Goal: Task Accomplishment & Management: Manage account settings

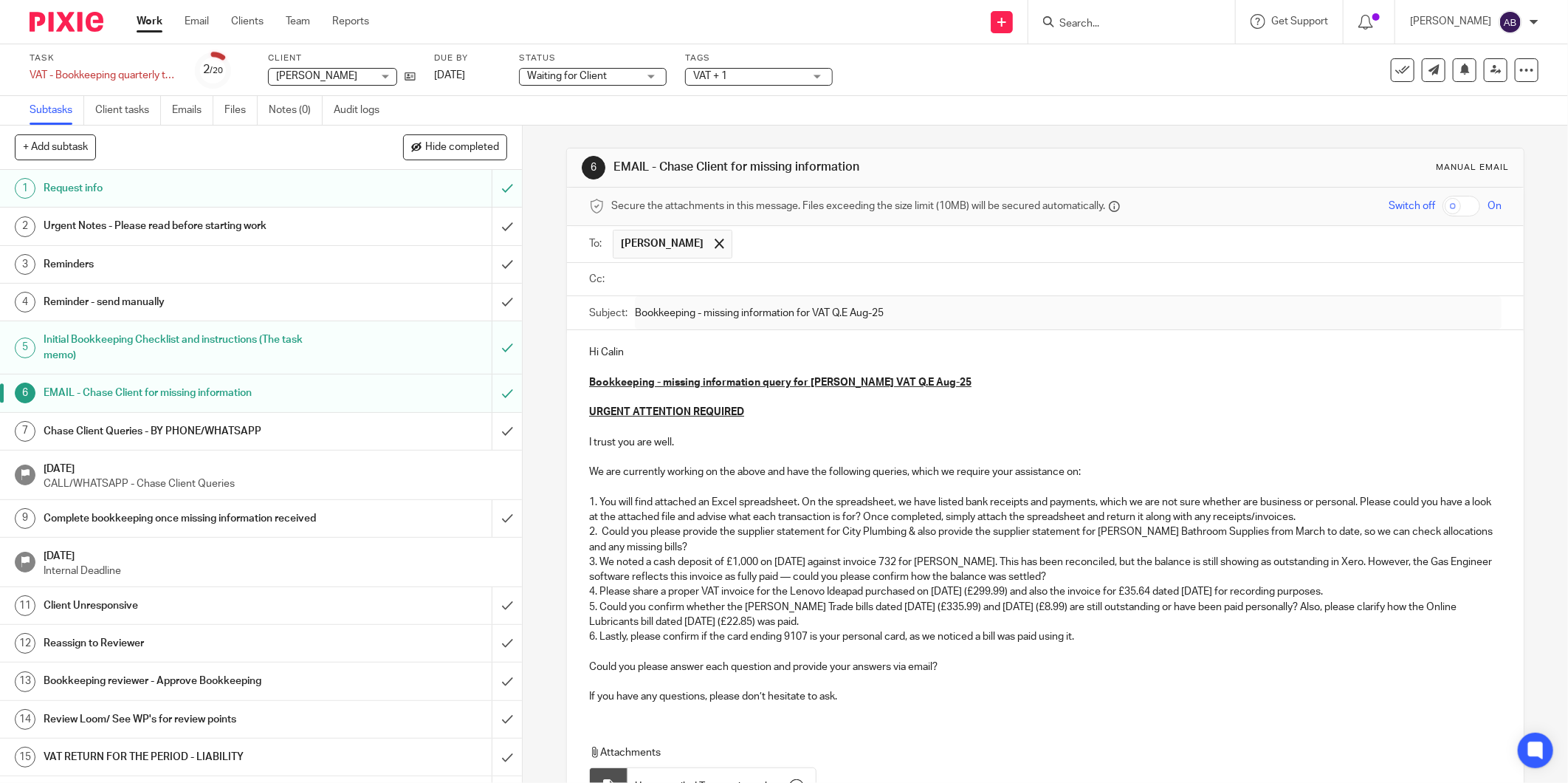
scroll to position [144, 0]
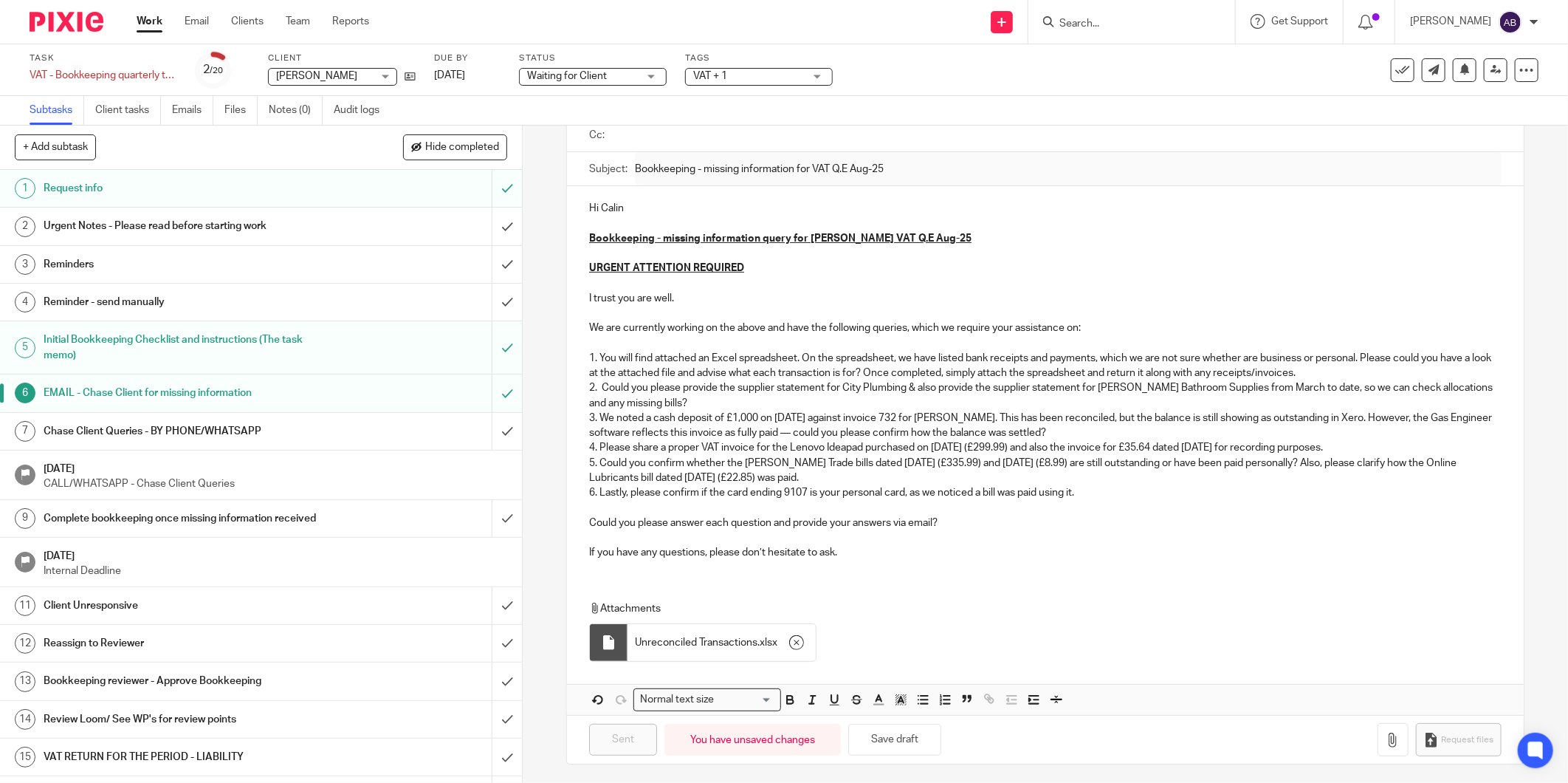
click at [1081, 28] on input "Search" at bounding box center [1124, 24] width 133 height 13
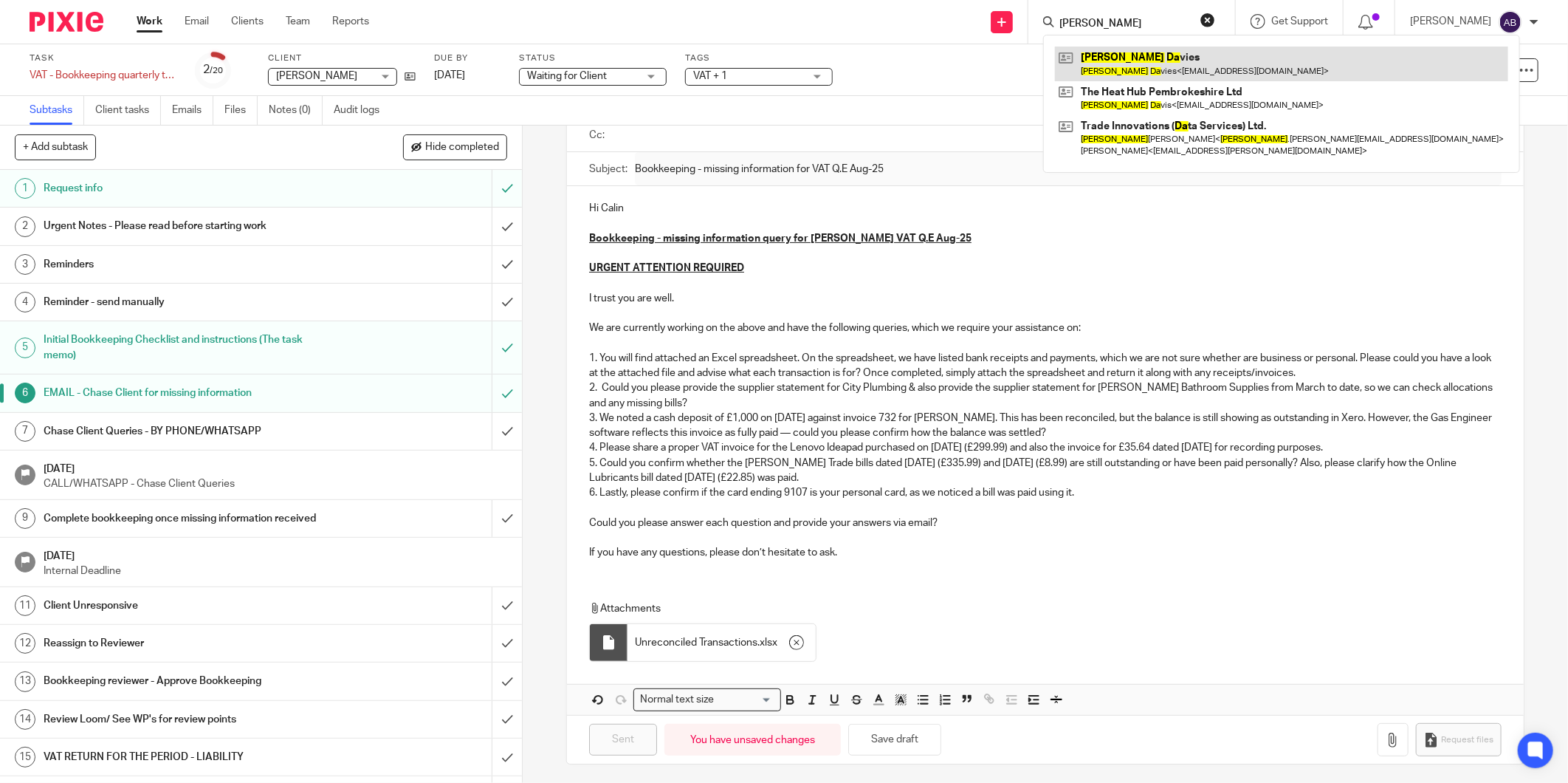
type input "lee da"
click at [1100, 59] on link at bounding box center [1281, 63] width 453 height 34
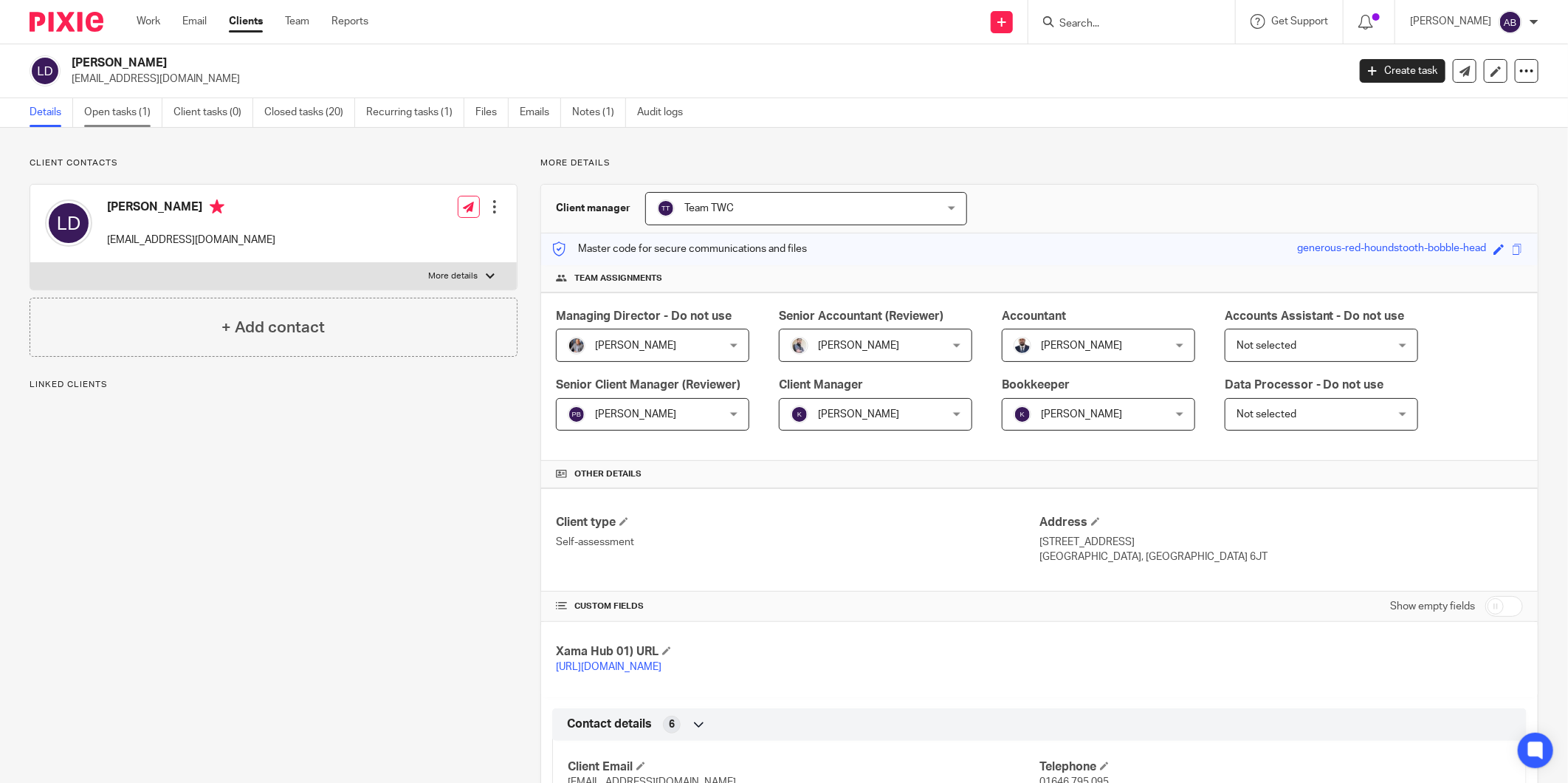
click at [118, 116] on link "Open tasks (1)" at bounding box center [123, 112] width 78 height 29
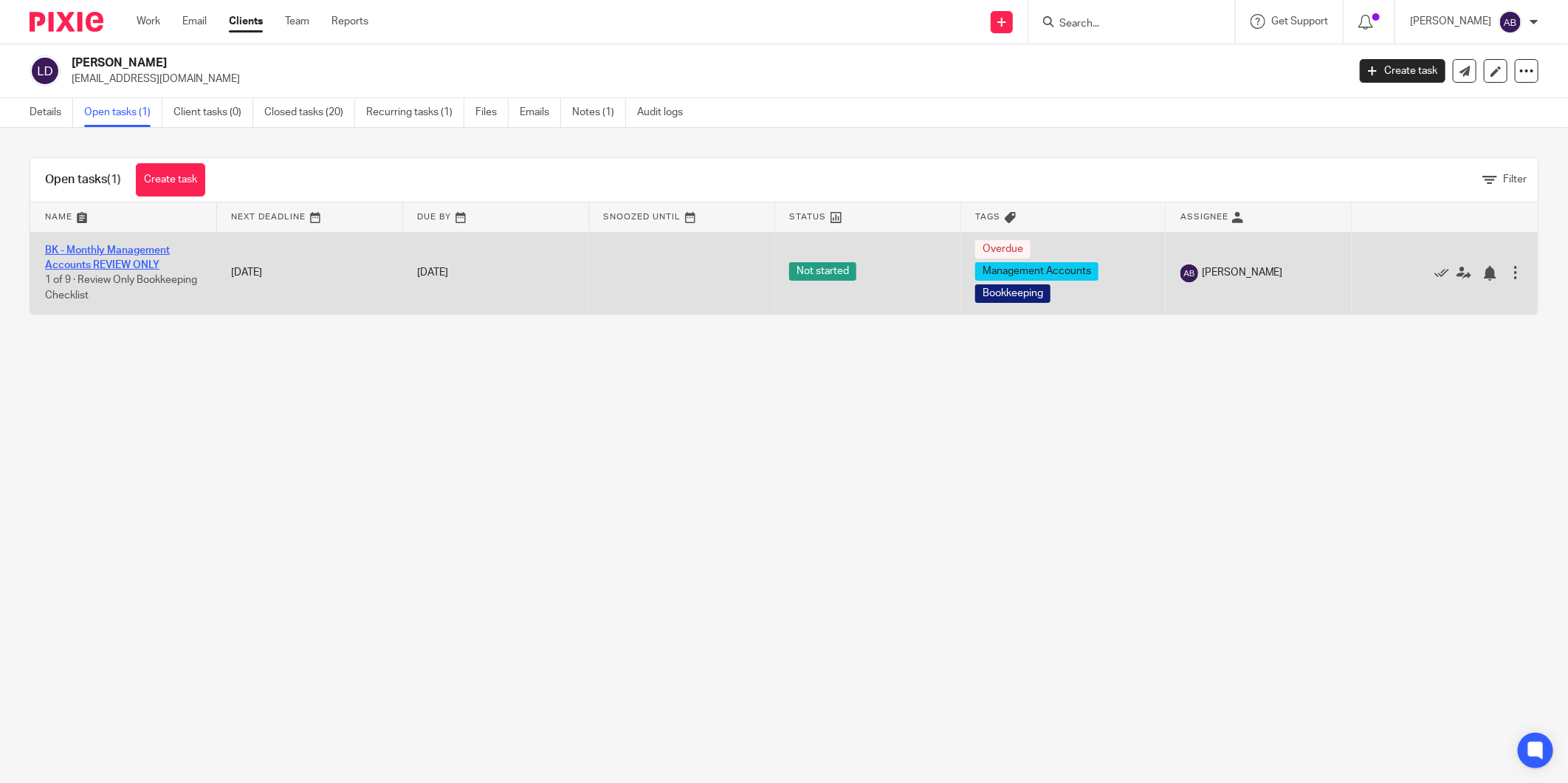
click at [128, 250] on link "BK - Monthly Management Accounts REVIEW ONLY" at bounding box center [107, 257] width 125 height 25
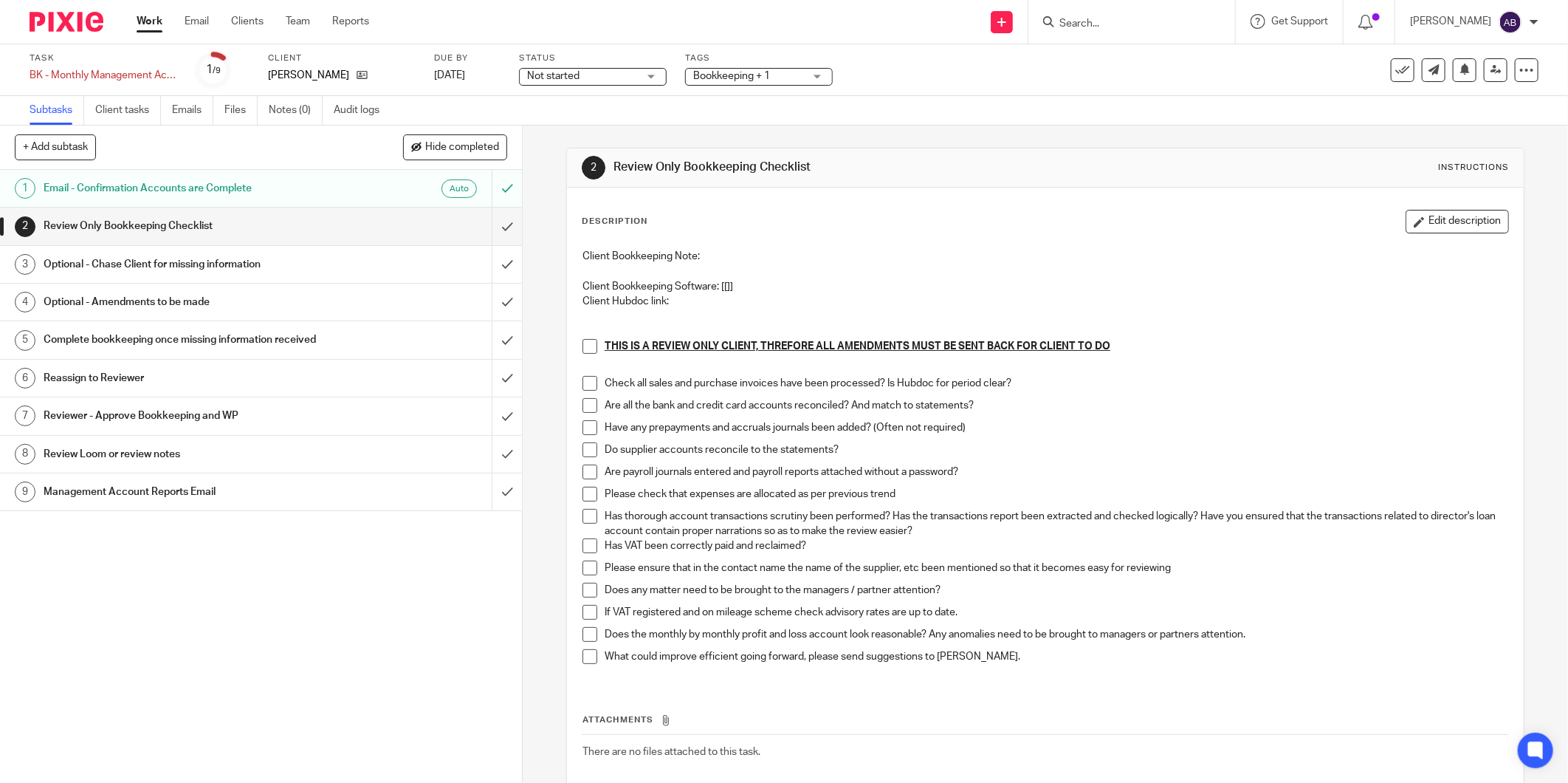
click at [557, 75] on span "Not started" at bounding box center [553, 76] width 53 height 10
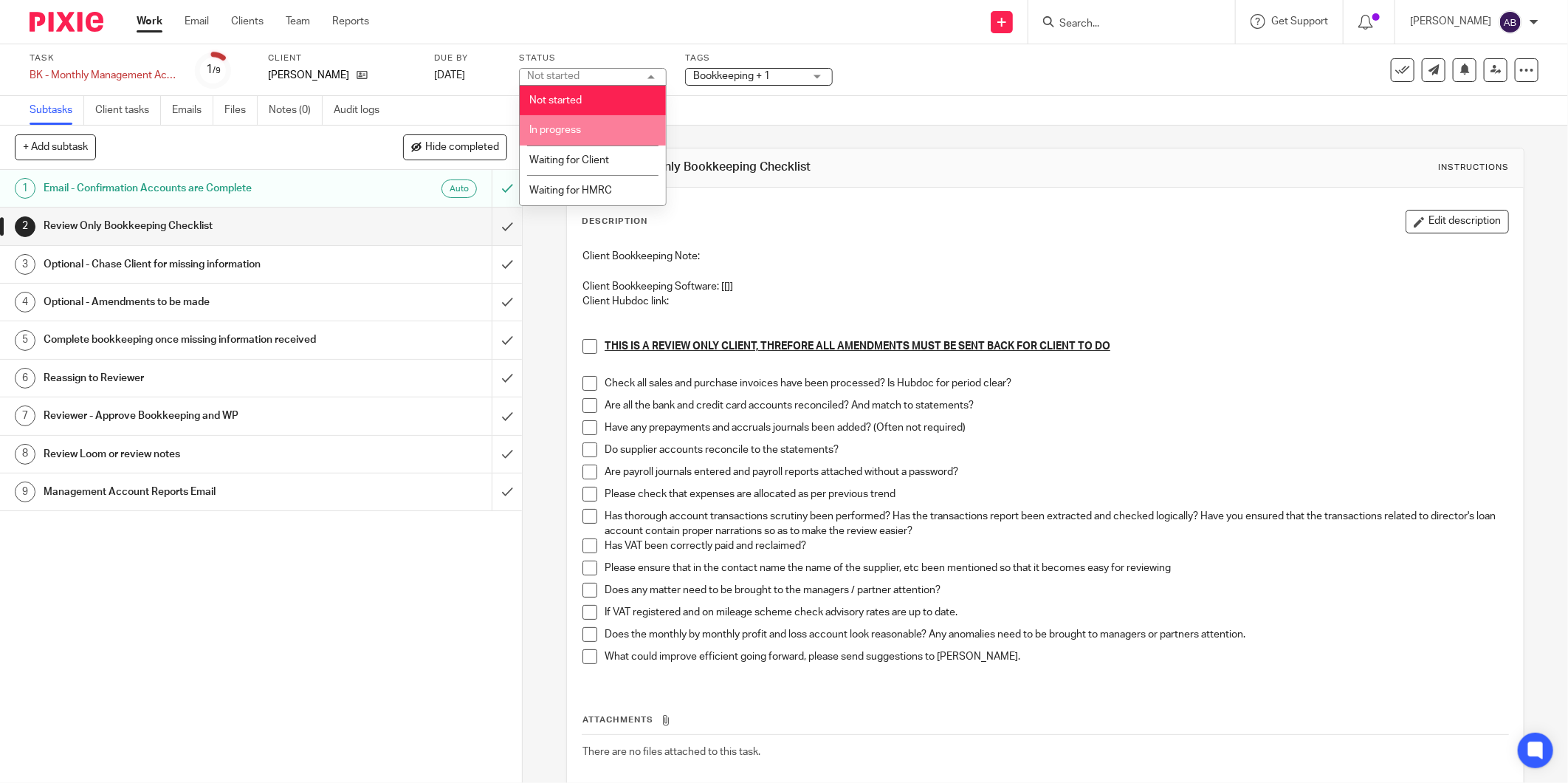
click at [561, 124] on li "In progress" at bounding box center [592, 130] width 146 height 31
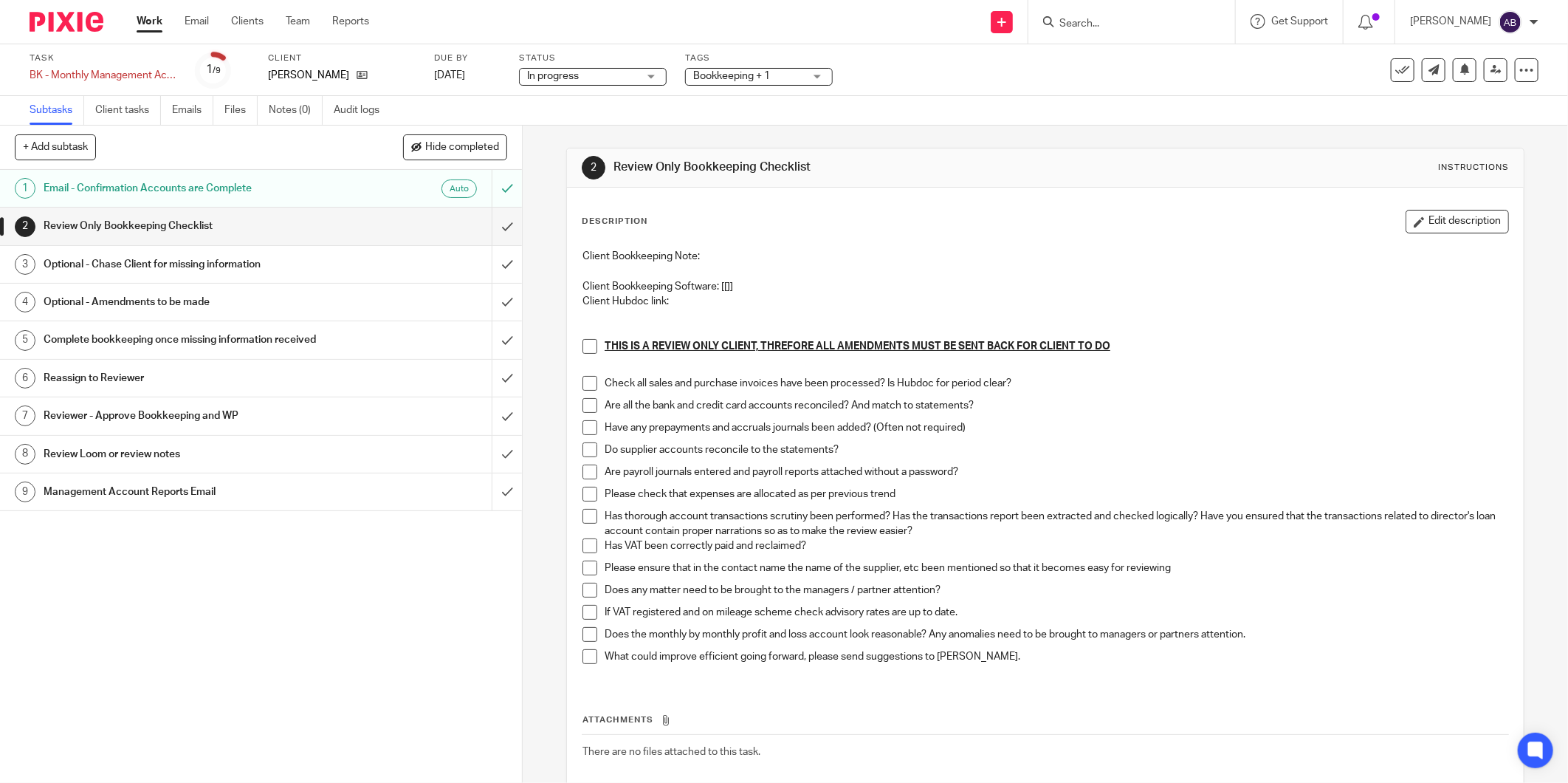
click at [897, 79] on div "Task BK - Monthly Management Accounts REVIEW ONLY Save BK - Monthly Management …" at bounding box center [658, 70] width 1258 height 36
